Goal: Find specific page/section: Find specific page/section

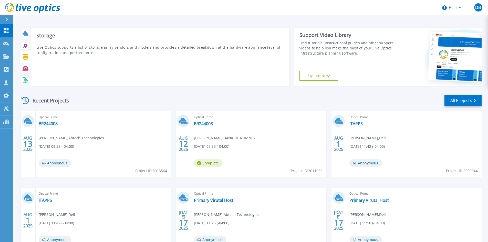
click at [24, 59] on icon at bounding box center [26, 57] width 6 height 6
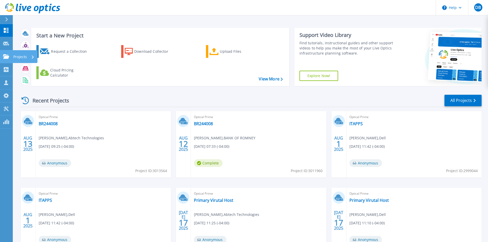
click at [7, 56] on icon at bounding box center [6, 56] width 6 height 4
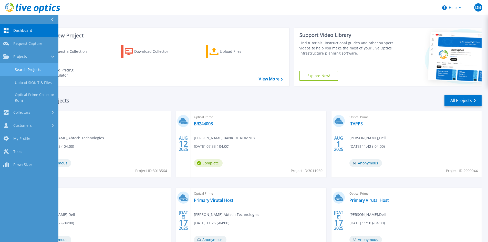
click at [26, 68] on link "Search Projects" at bounding box center [29, 69] width 58 height 13
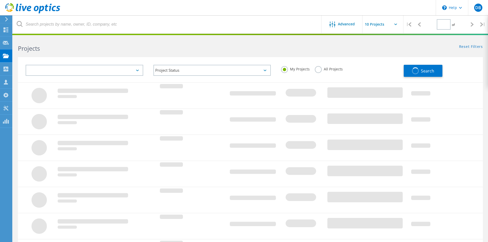
type input "1"
